Goal: Connect with others: Establish contact or relationships with other users

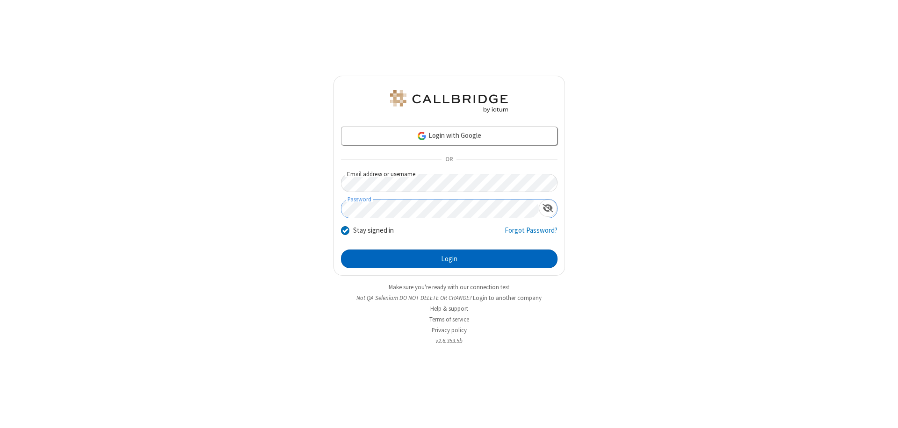
click at [449, 259] on button "Login" at bounding box center [449, 259] width 217 height 19
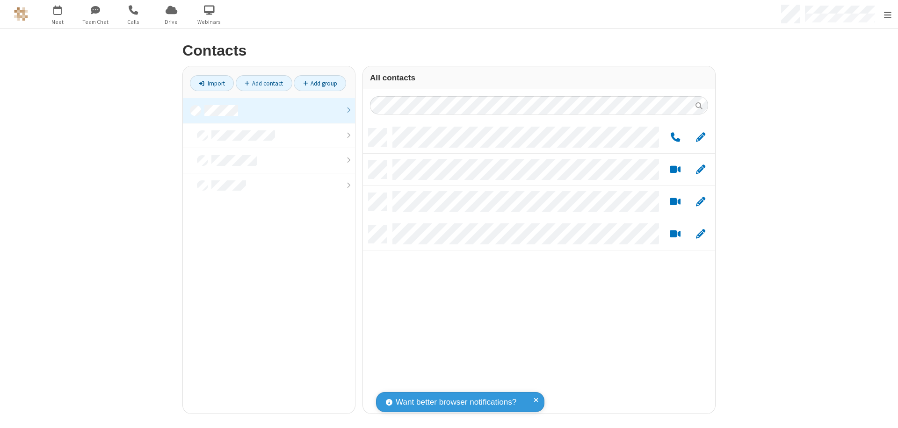
click at [265, 110] on link at bounding box center [269, 110] width 172 height 25
click at [316, 83] on link "Add group" at bounding box center [320, 83] width 52 height 16
